Goal: Task Accomplishment & Management: Use online tool/utility

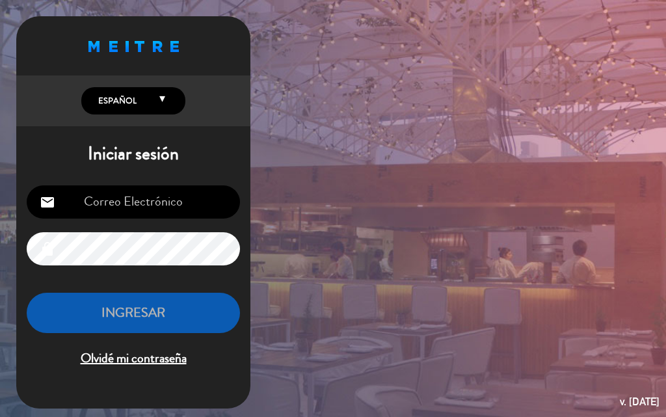
click at [139, 199] on input "email" at bounding box center [133, 201] width 213 height 33
type input "[EMAIL_ADDRESS][DOMAIN_NAME]"
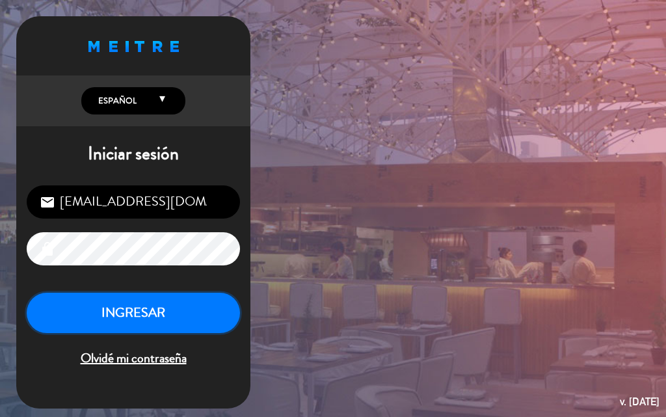
click at [150, 306] on button "INGRESAR" at bounding box center [133, 313] width 213 height 41
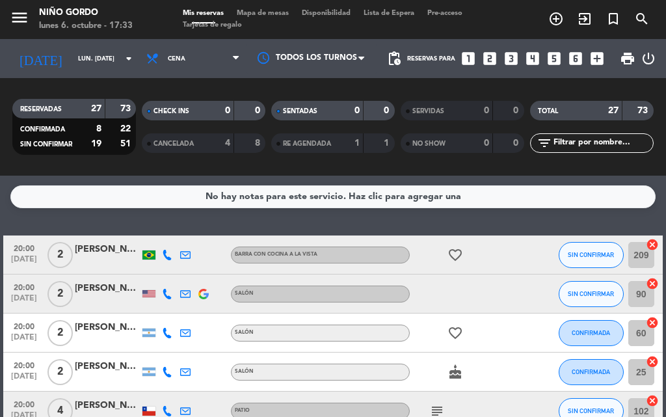
click at [275, 12] on span "Mapa de mesas" at bounding box center [262, 13] width 65 height 7
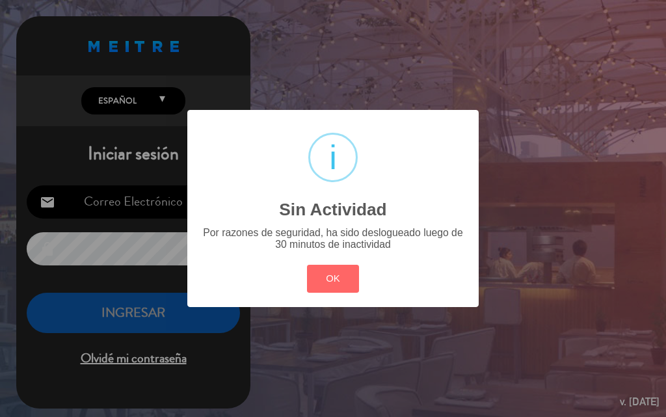
type input "[EMAIL_ADDRESS][DOMAIN_NAME]"
